Goal: Transaction & Acquisition: Obtain resource

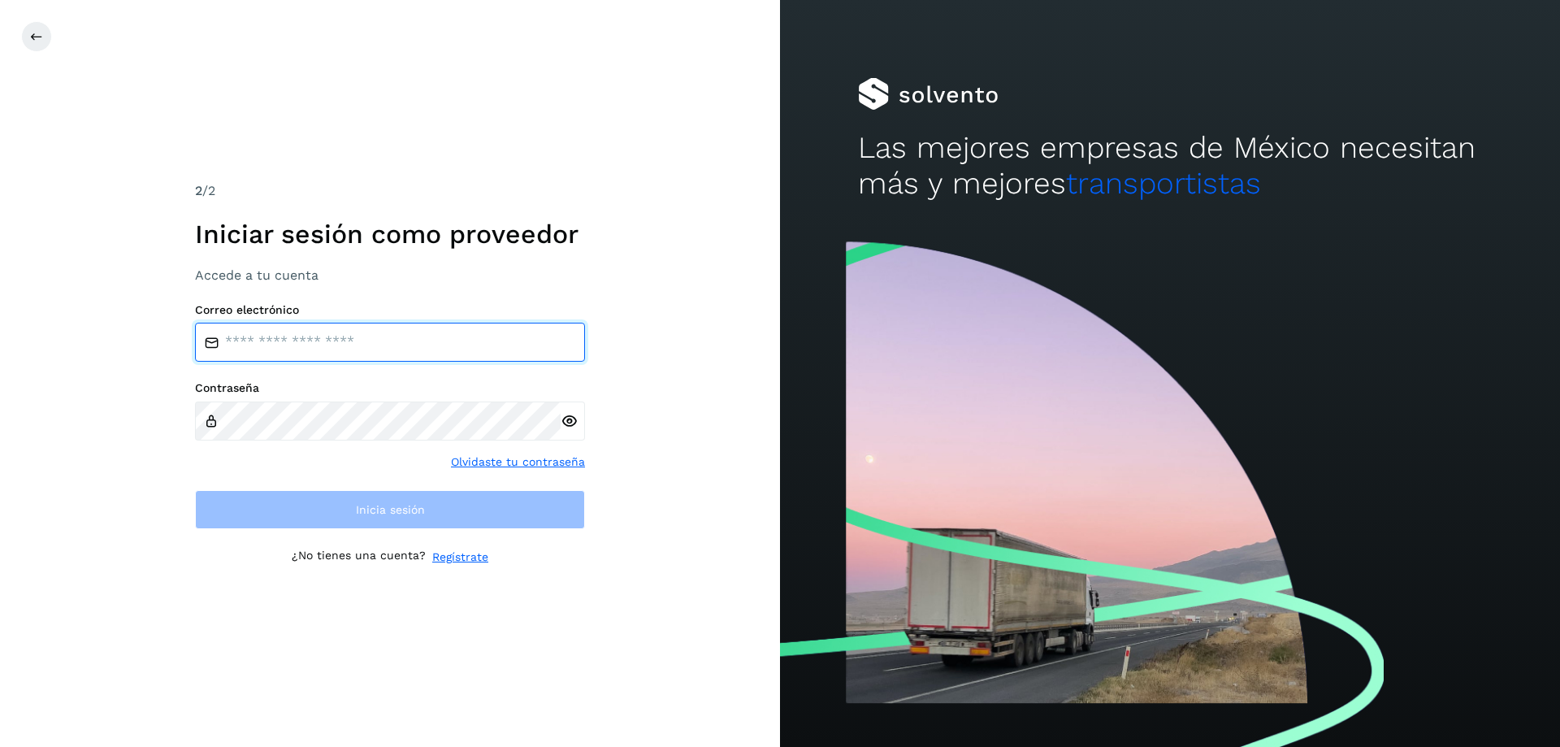
click at [289, 344] on input "email" at bounding box center [390, 342] width 390 height 39
type input "**********"
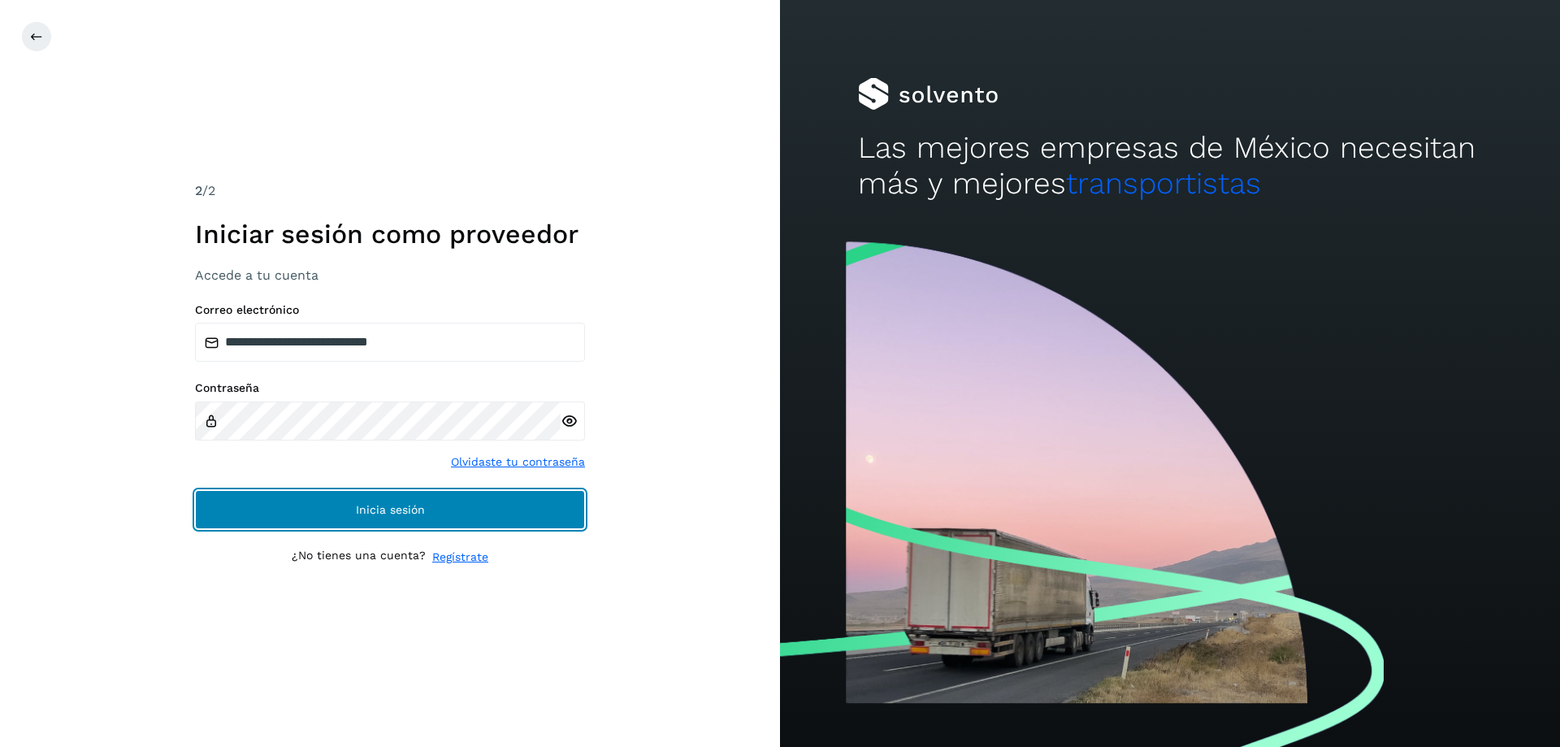
click at [481, 501] on button "Inicia sesión" at bounding box center [390, 509] width 390 height 39
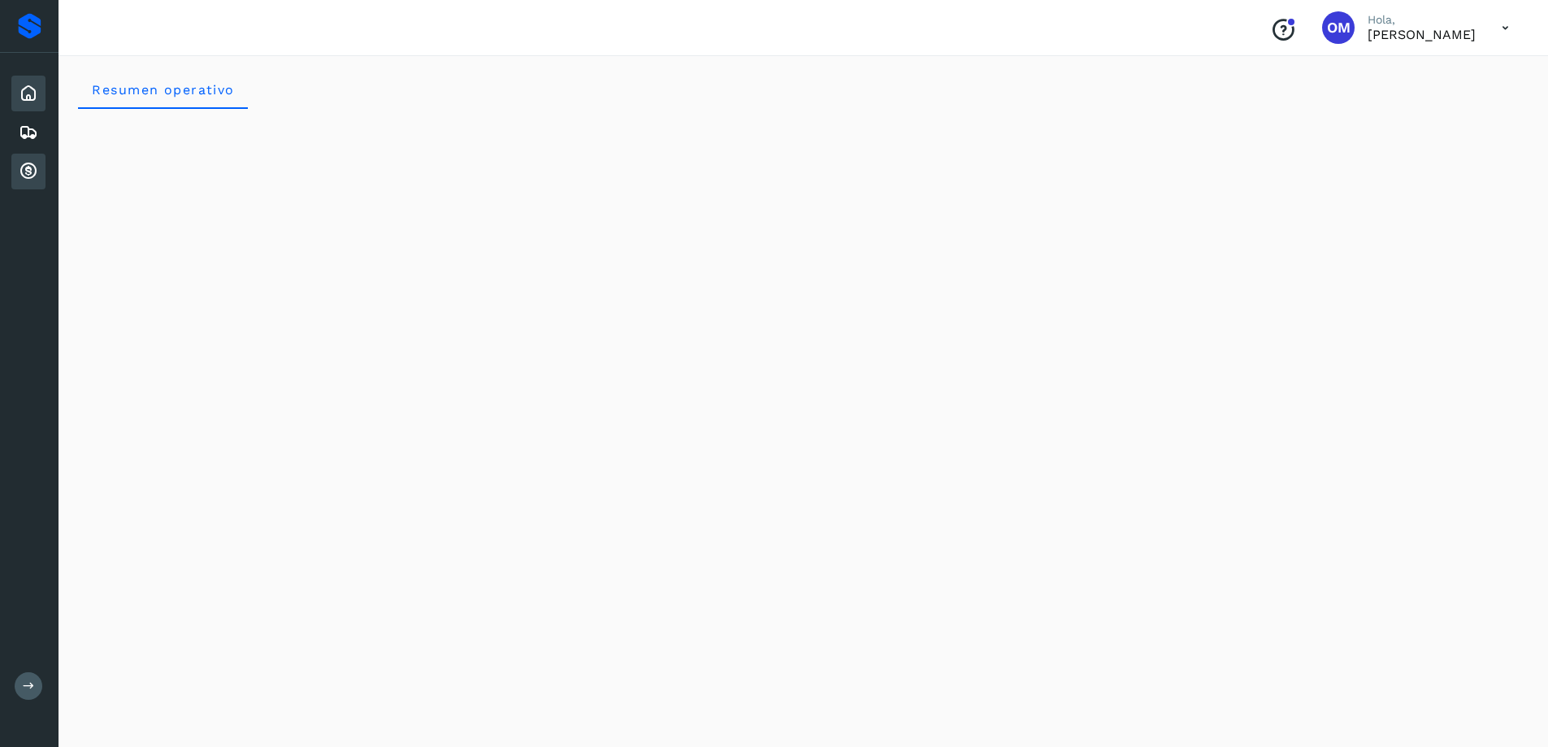
click at [36, 171] on icon at bounding box center [29, 172] width 20 height 20
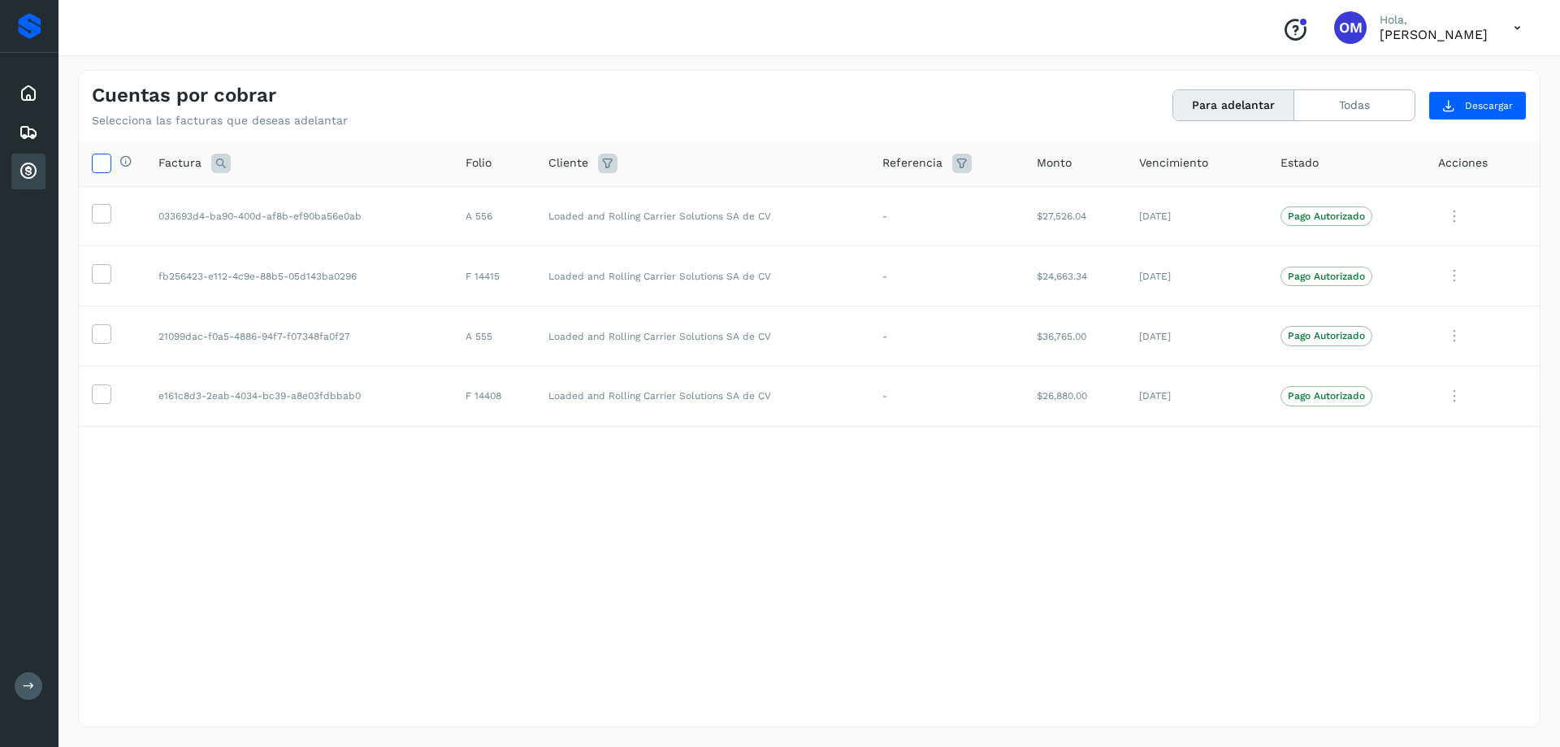
click at [99, 165] on icon at bounding box center [101, 162] width 17 height 17
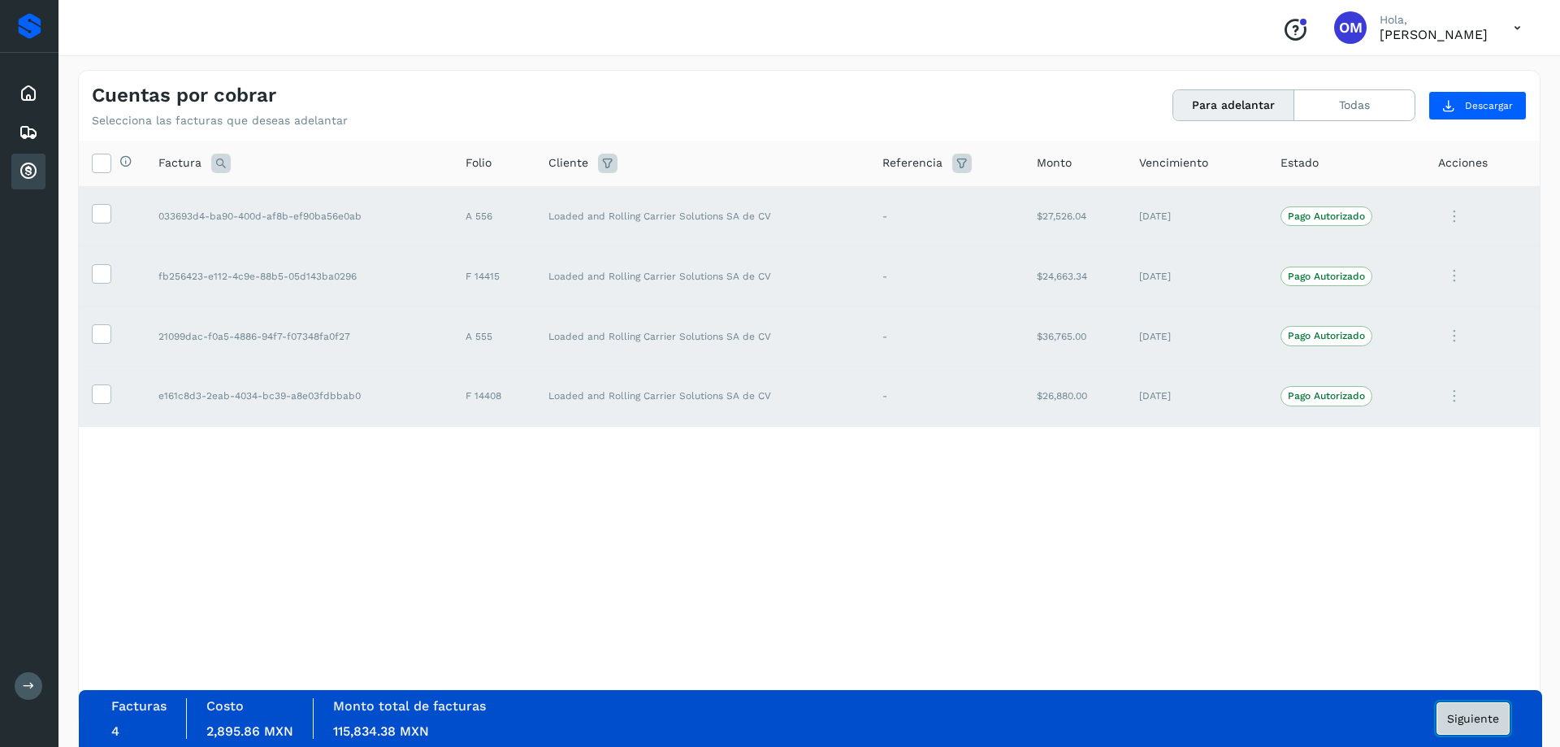
click at [1471, 717] on span "Siguiente" at bounding box center [1473, 718] width 52 height 11
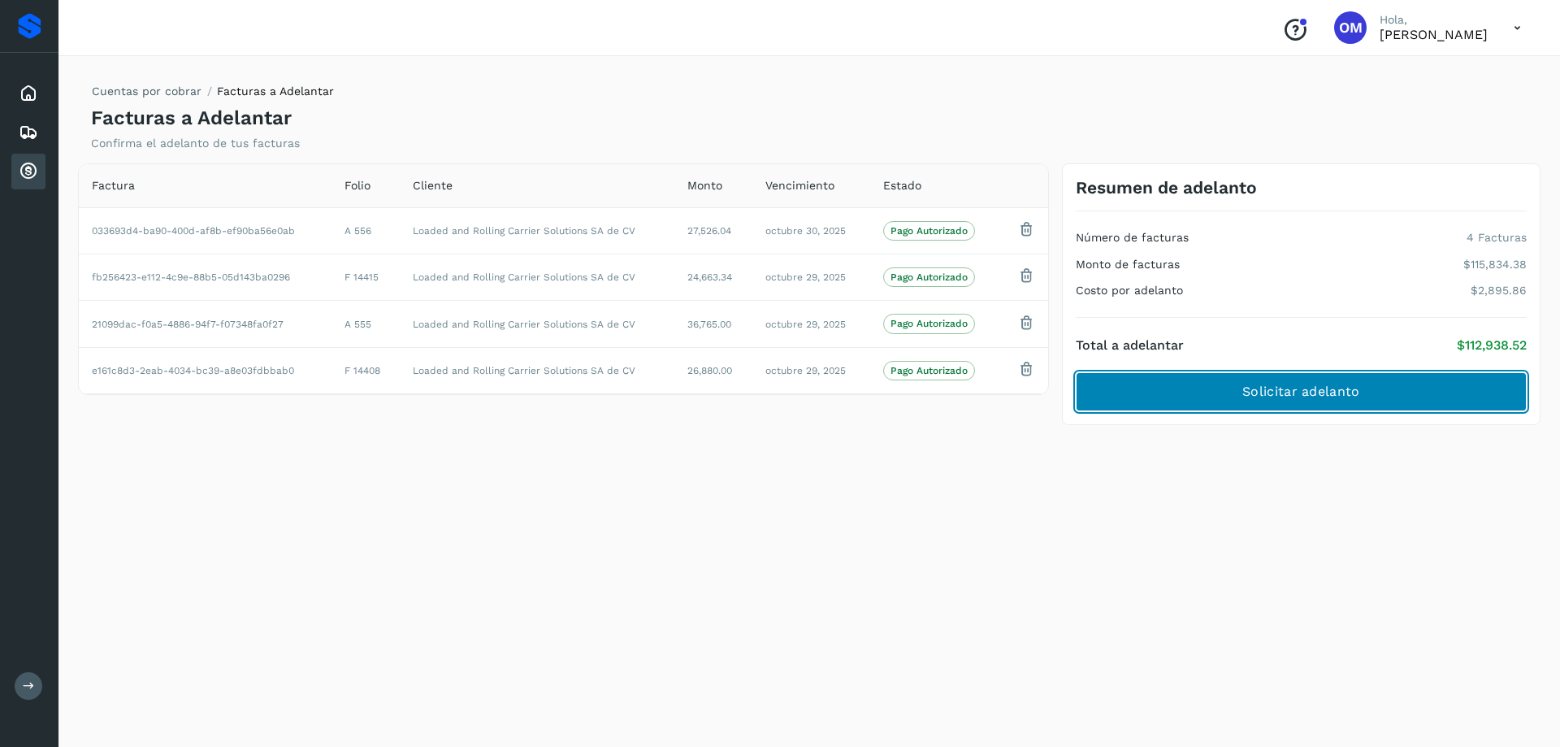
click at [1255, 385] on span "Solicitar adelanto" at bounding box center [1300, 392] width 117 height 18
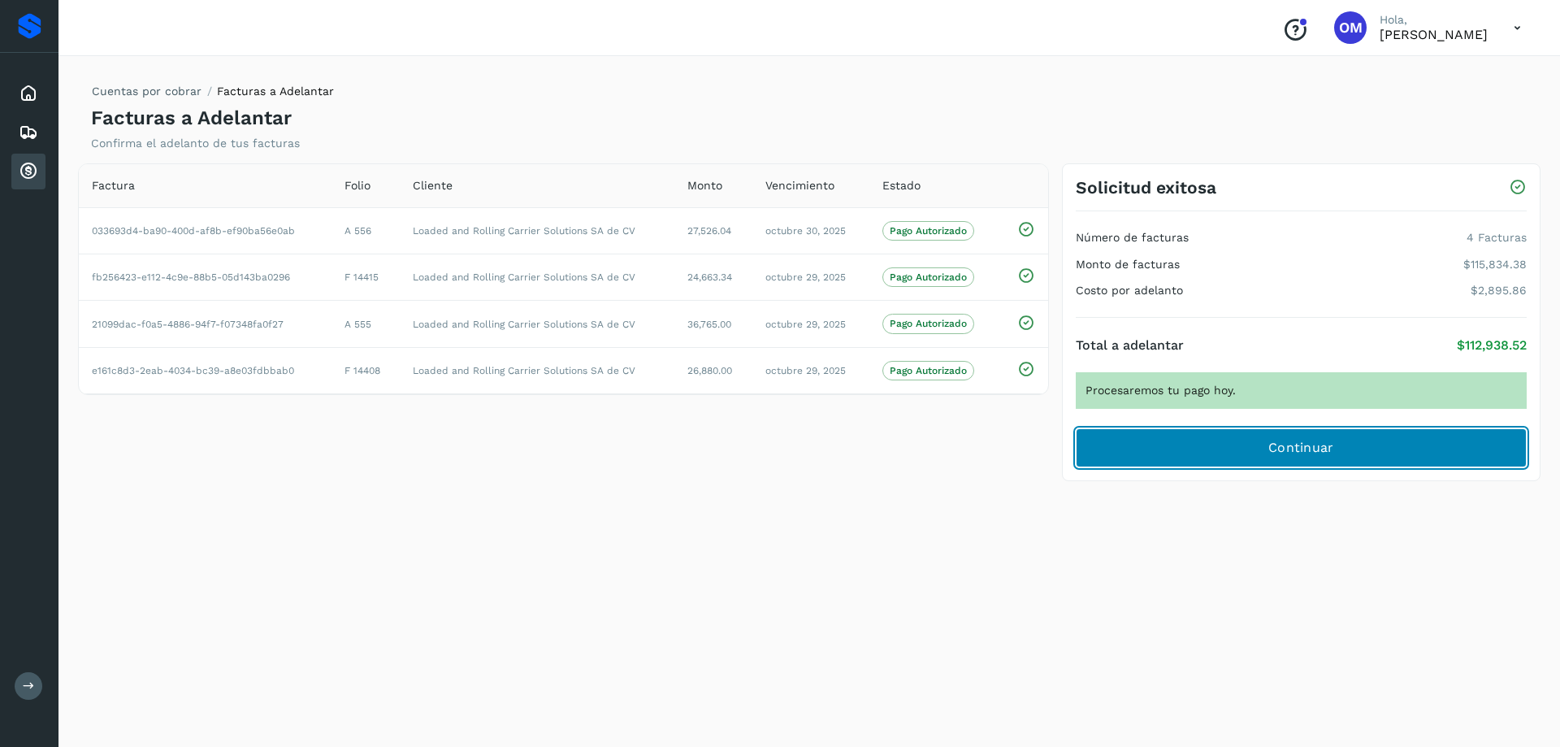
click at [1265, 457] on button "Continuar" at bounding box center [1301, 447] width 451 height 39
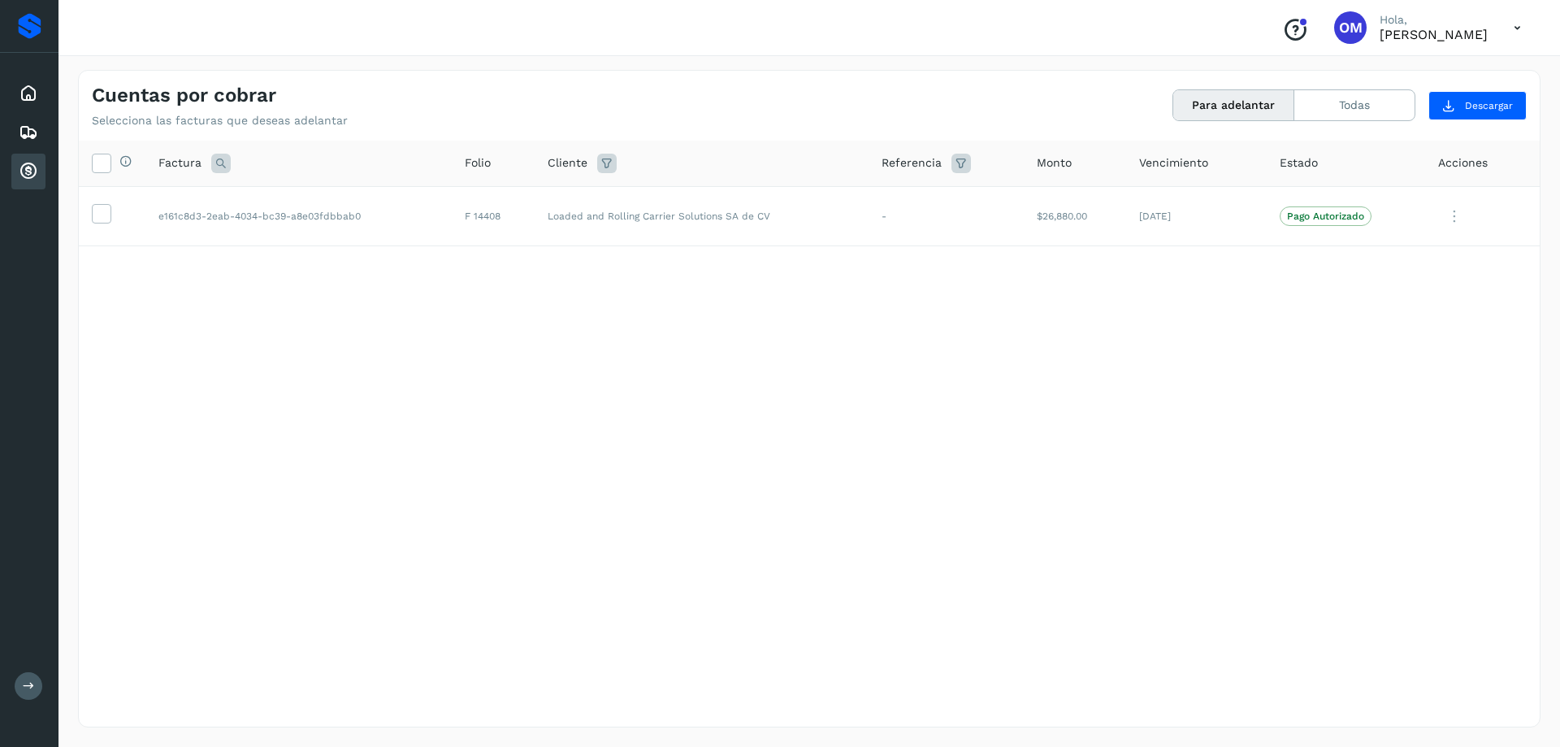
click at [1513, 28] on icon at bounding box center [1517, 27] width 33 height 33
click at [869, 515] on div at bounding box center [780, 373] width 1560 height 747
click at [94, 213] on icon at bounding box center [101, 212] width 17 height 17
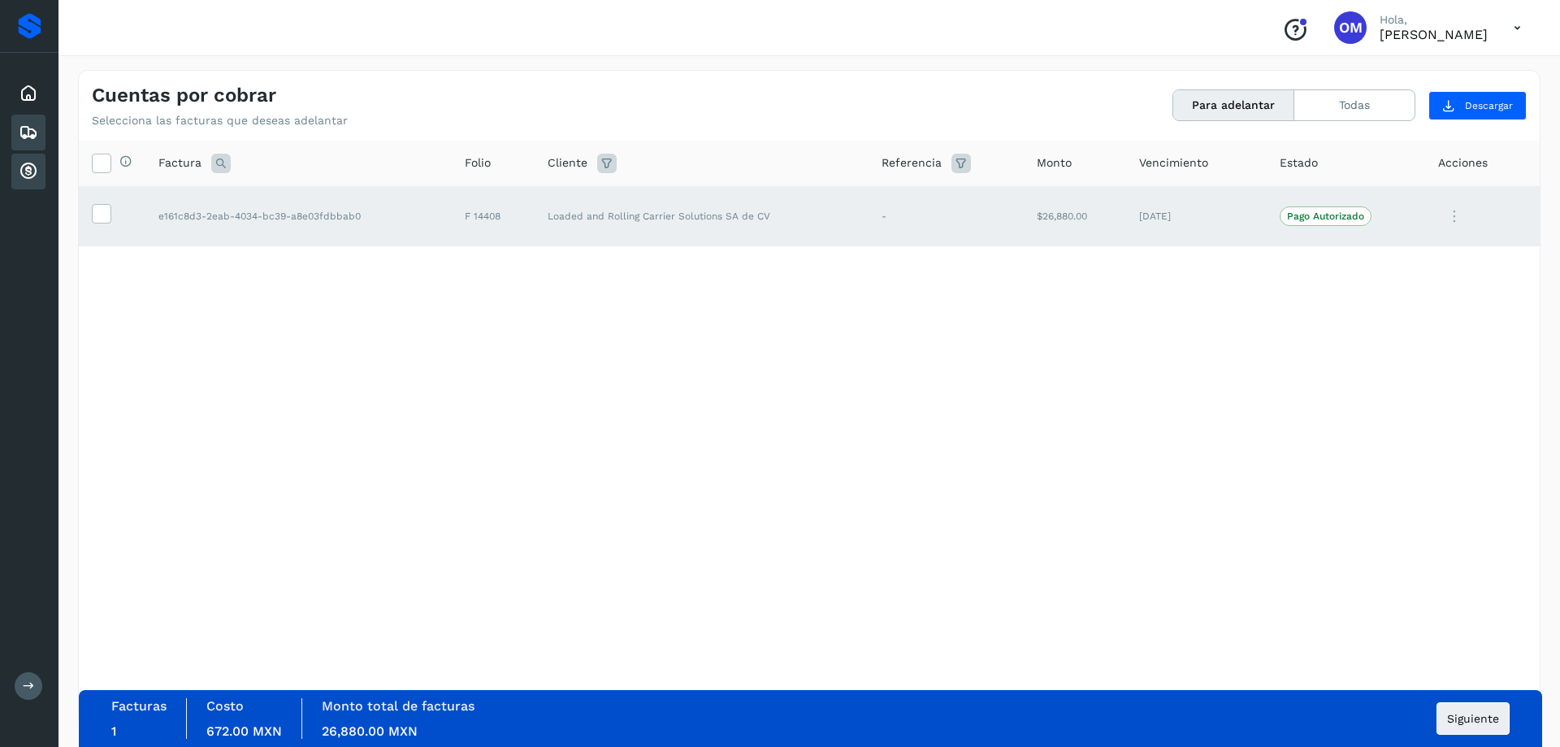
click at [28, 134] on icon at bounding box center [29, 133] width 20 height 20
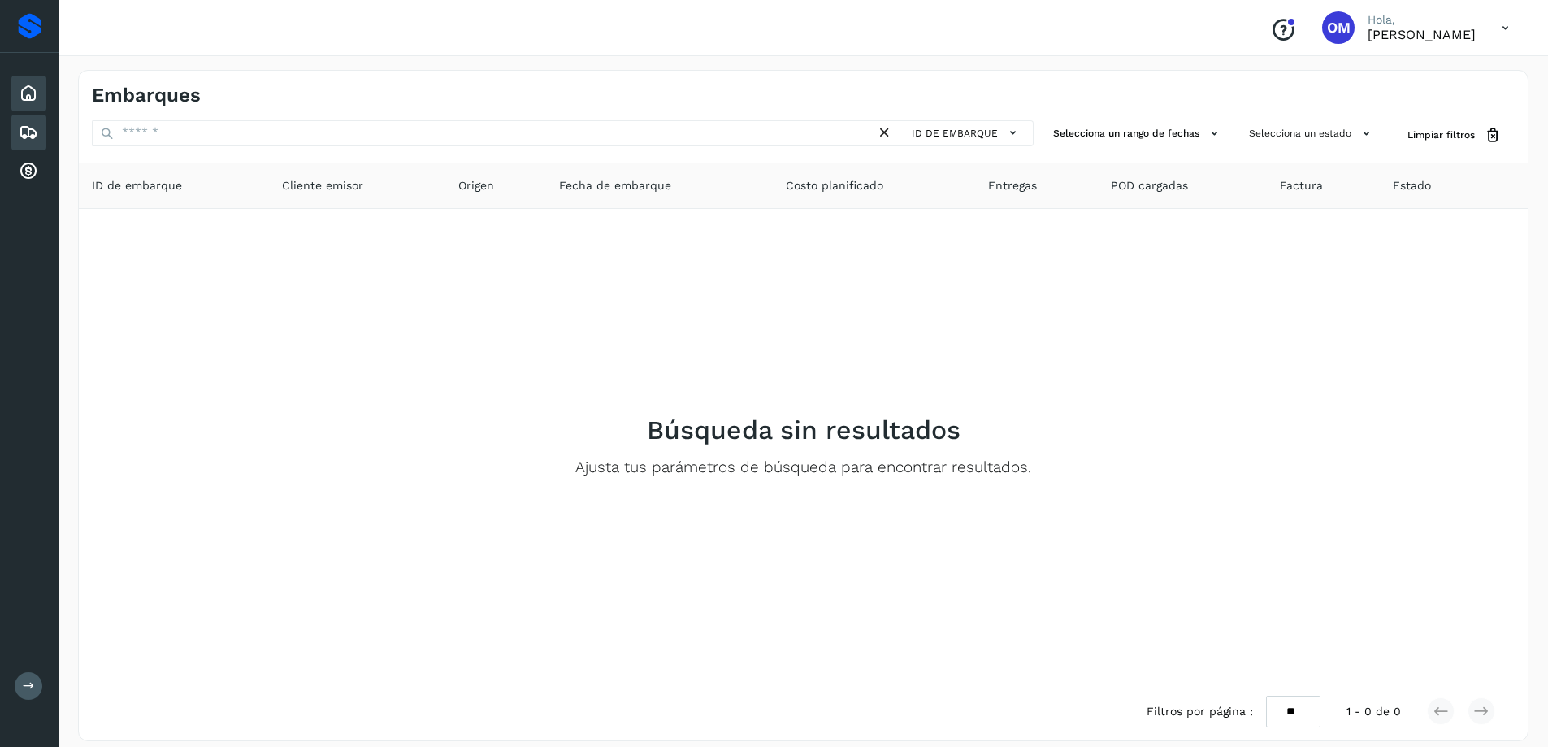
click at [24, 97] on icon at bounding box center [29, 94] width 20 height 20
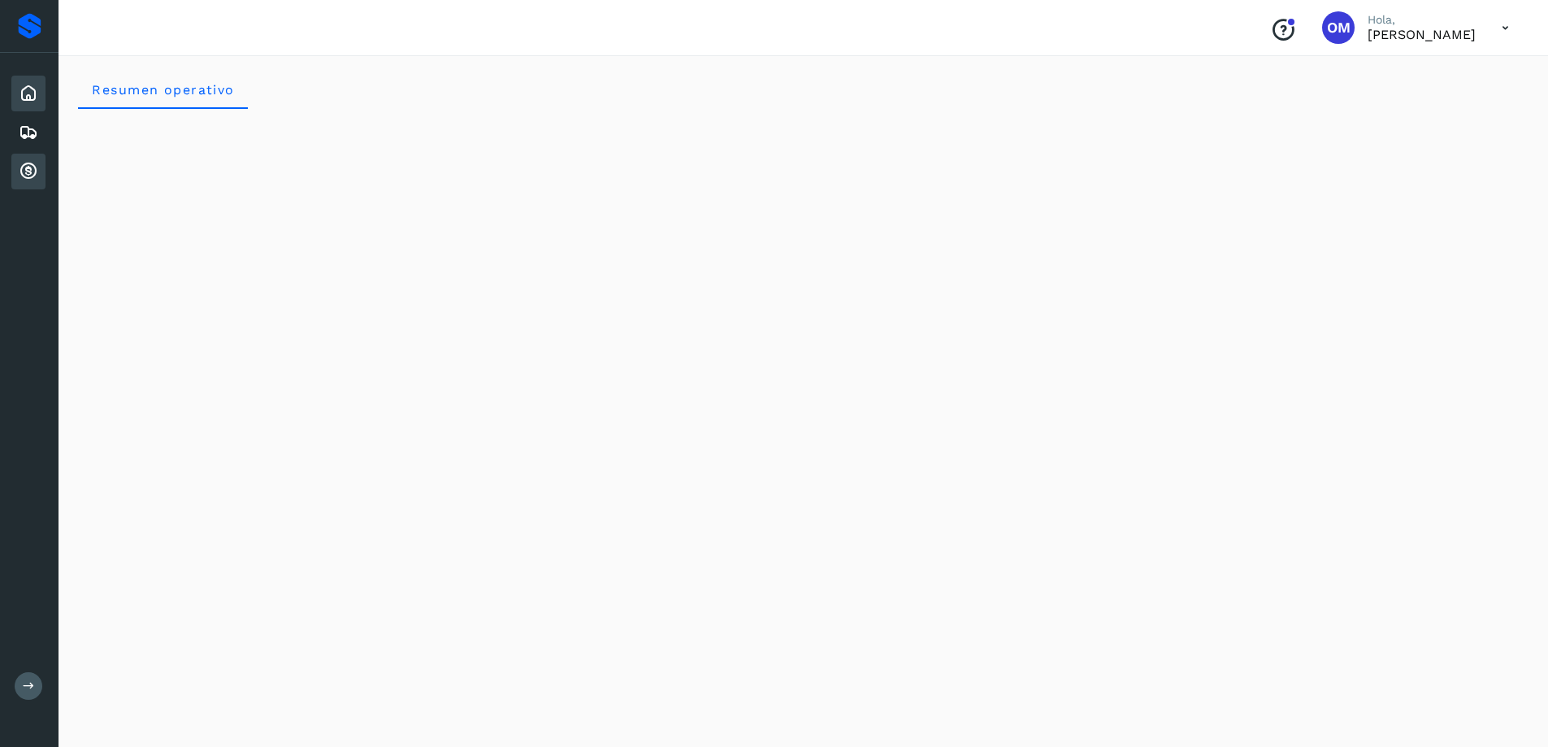
click at [27, 175] on icon at bounding box center [29, 172] width 20 height 20
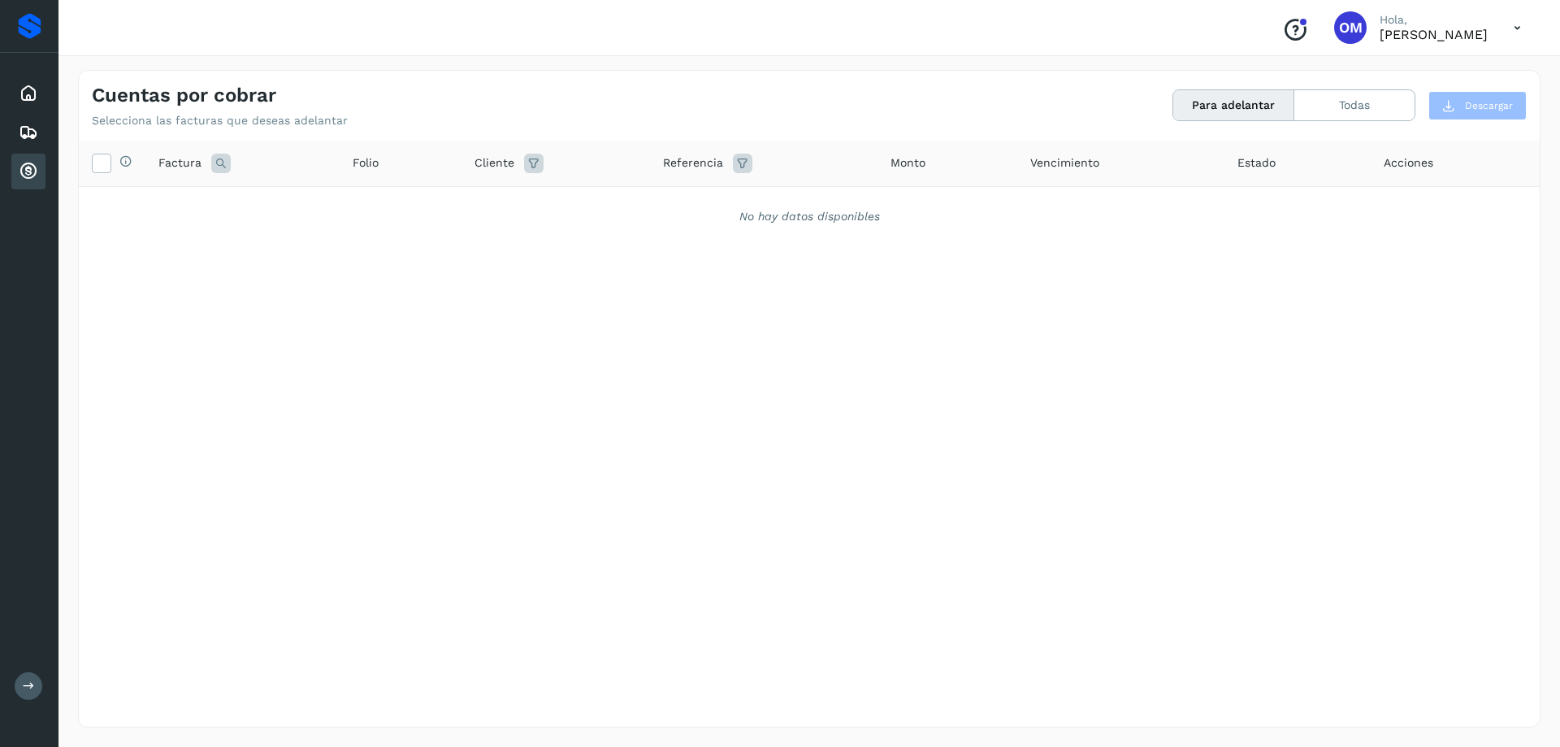
click at [1514, 33] on icon at bounding box center [1517, 27] width 33 height 33
click at [1447, 72] on div "Cerrar sesión" at bounding box center [1436, 73] width 193 height 31
